Goal: Find specific page/section: Find specific page/section

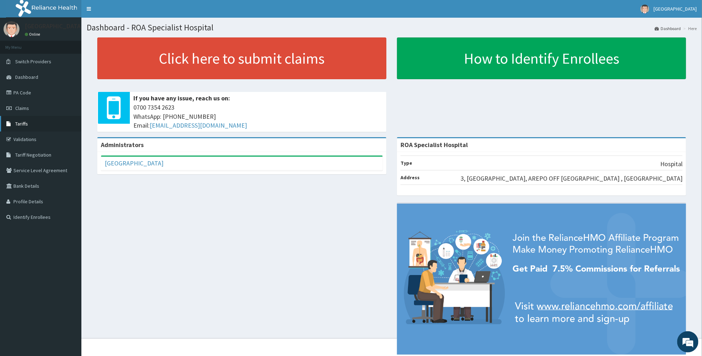
click at [24, 121] on span "Tariffs" at bounding box center [21, 124] width 13 height 6
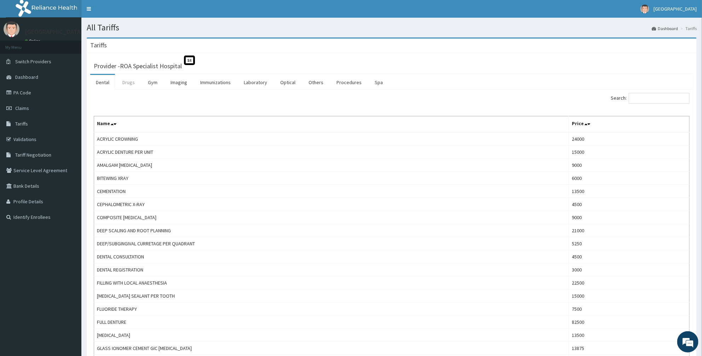
click at [135, 86] on link "Drugs" at bounding box center [129, 82] width 24 height 15
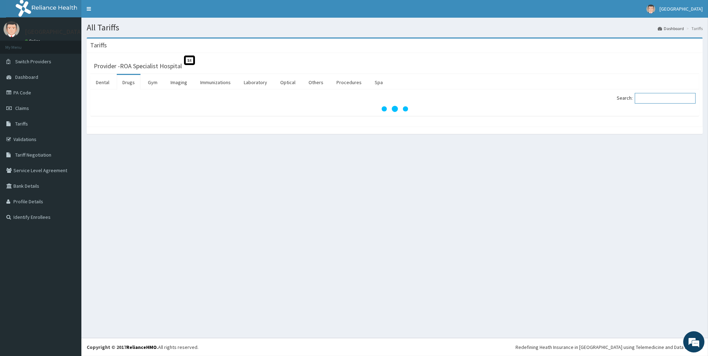
click at [654, 100] on input "Search:" at bounding box center [665, 98] width 61 height 11
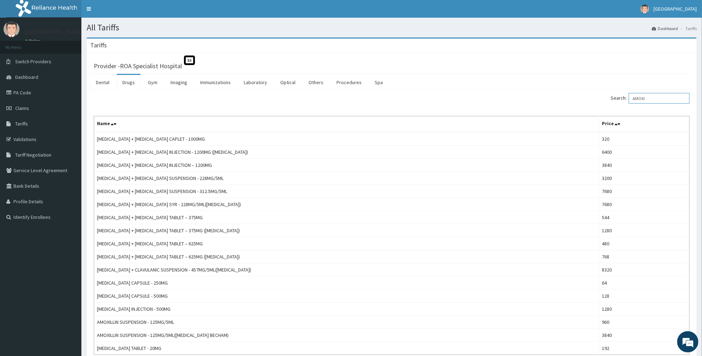
type input "AMOXI"
